Goal: Task Accomplishment & Management: Manage account settings

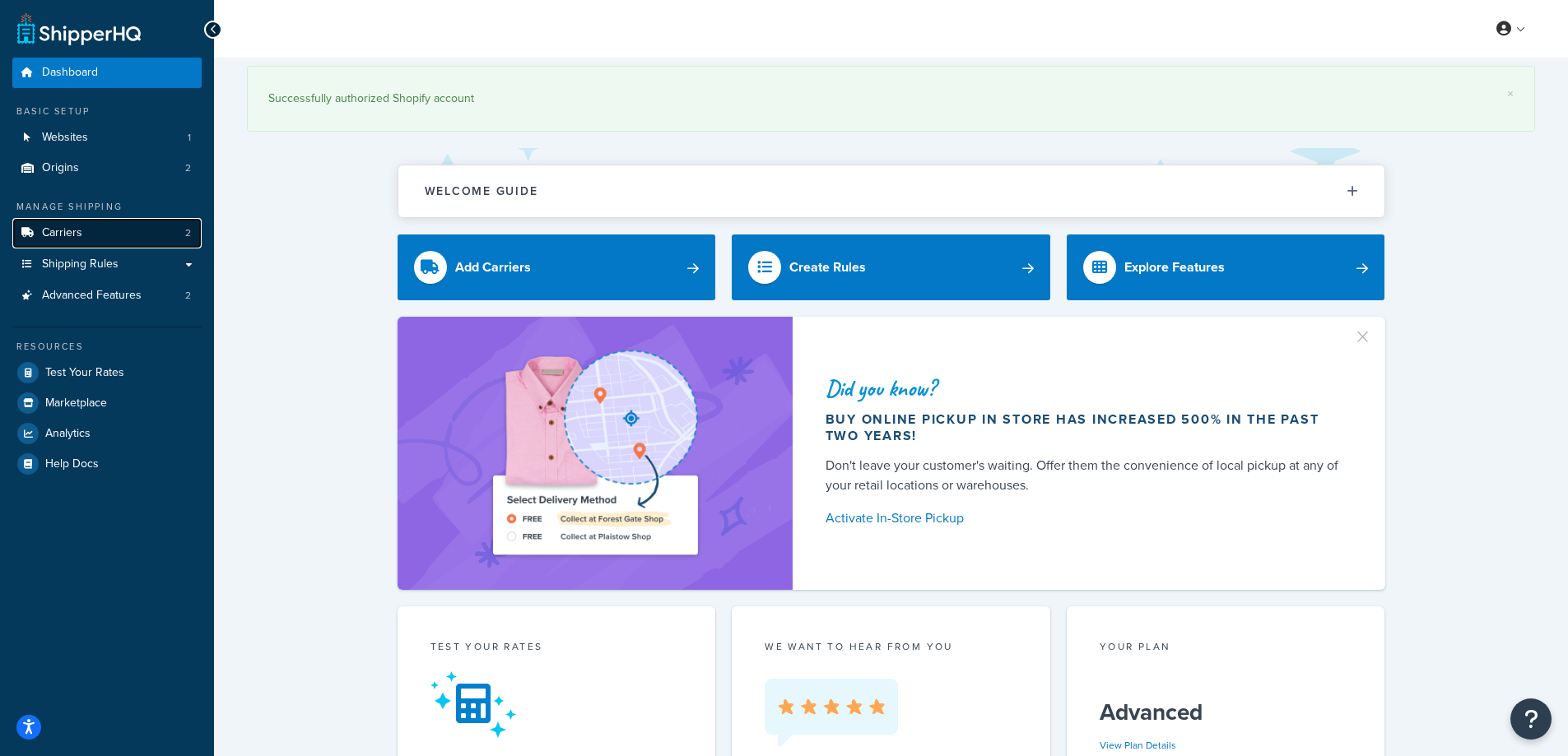
click at [50, 231] on span "Carriers" at bounding box center [61, 233] width 40 height 14
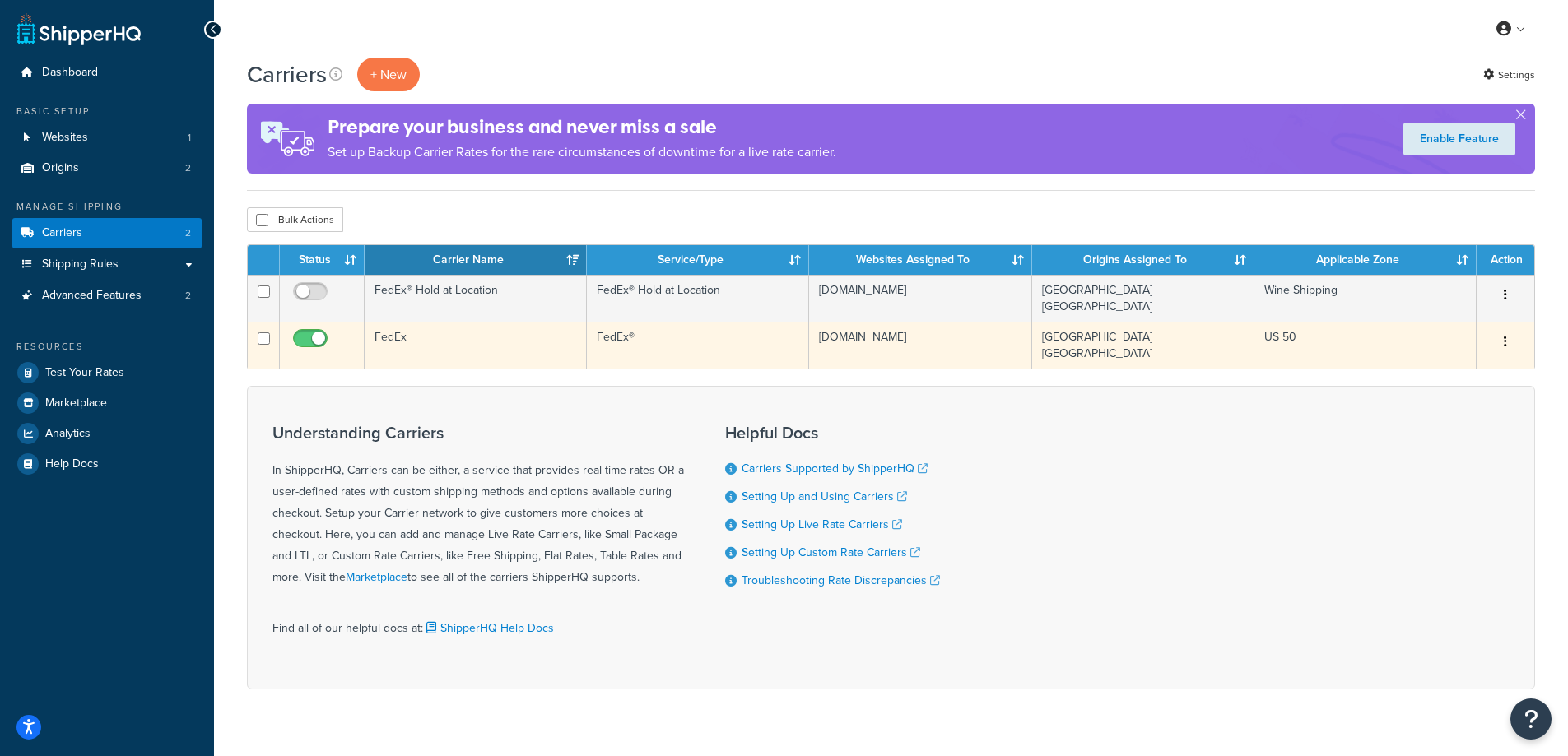
click at [498, 351] on td "FedEx" at bounding box center [475, 345] width 222 height 47
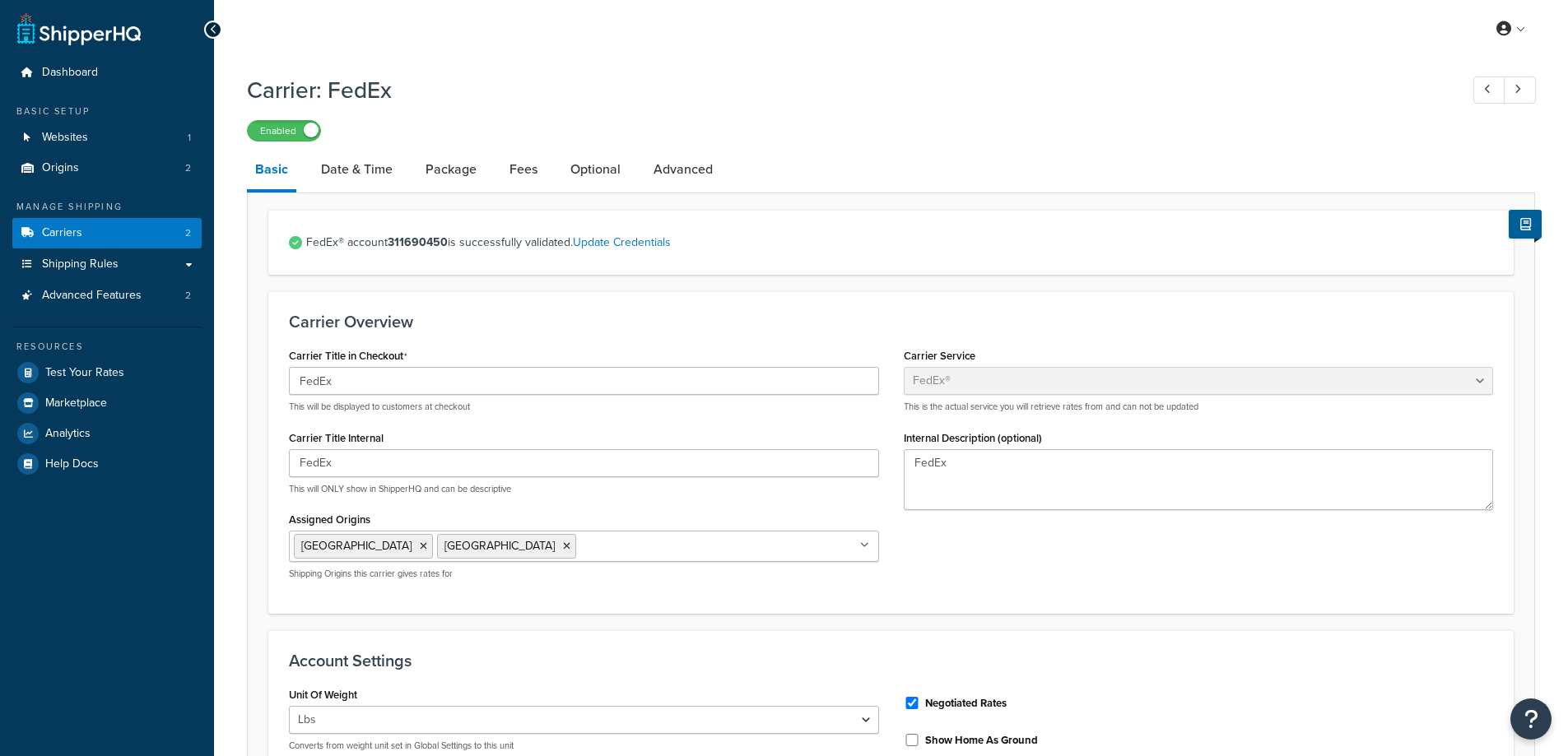
select select "fedEx"
select select "REGULAR_PICKUP"
select select "YOUR_PACKAGING"
drag, startPoint x: 390, startPoint y: 245, endPoint x: 446, endPoint y: 251, distance: 56.3
click at [446, 251] on strong "311690450" at bounding box center [417, 242] width 60 height 17
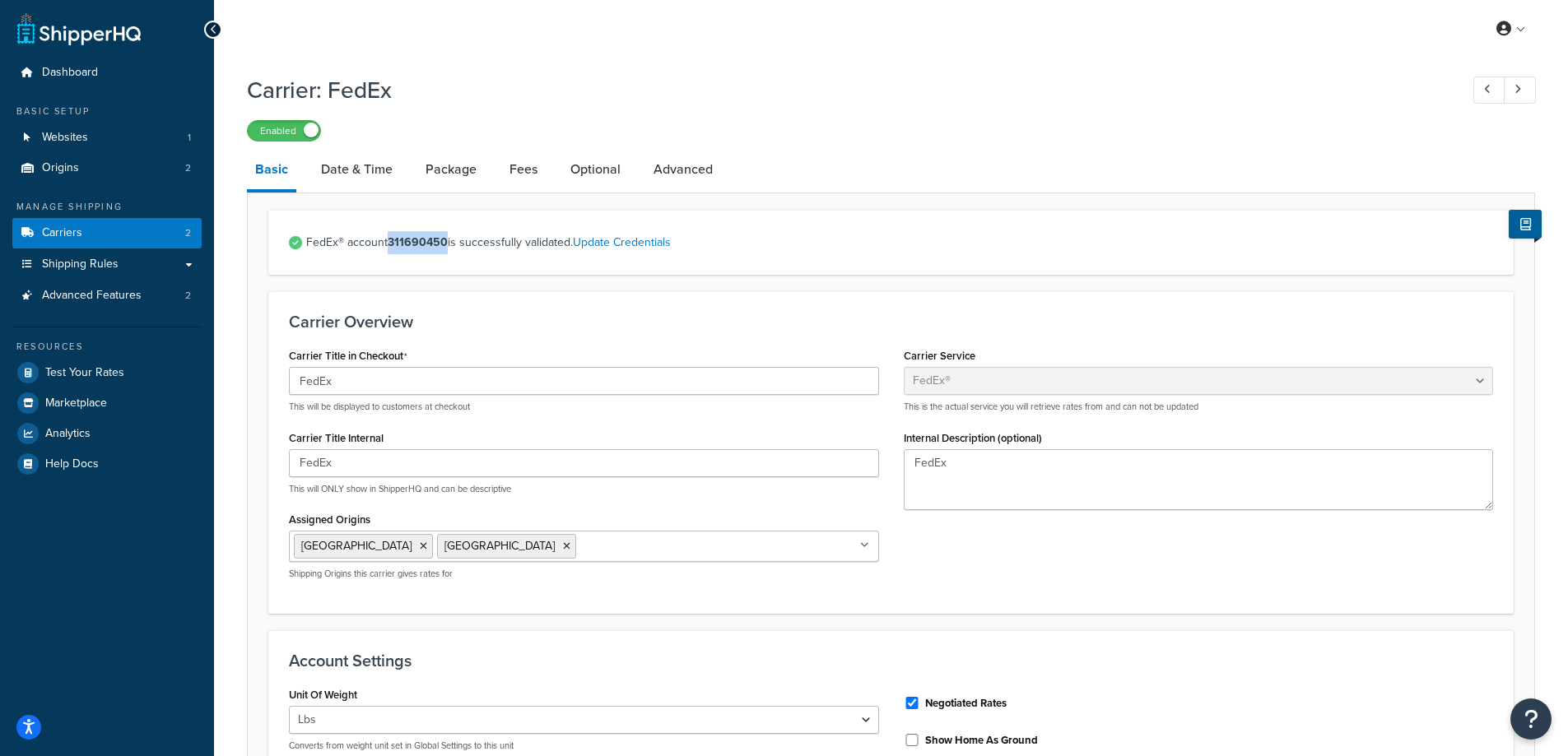
copy strong "311690450"
